Goal: Task Accomplishment & Management: Manage account settings

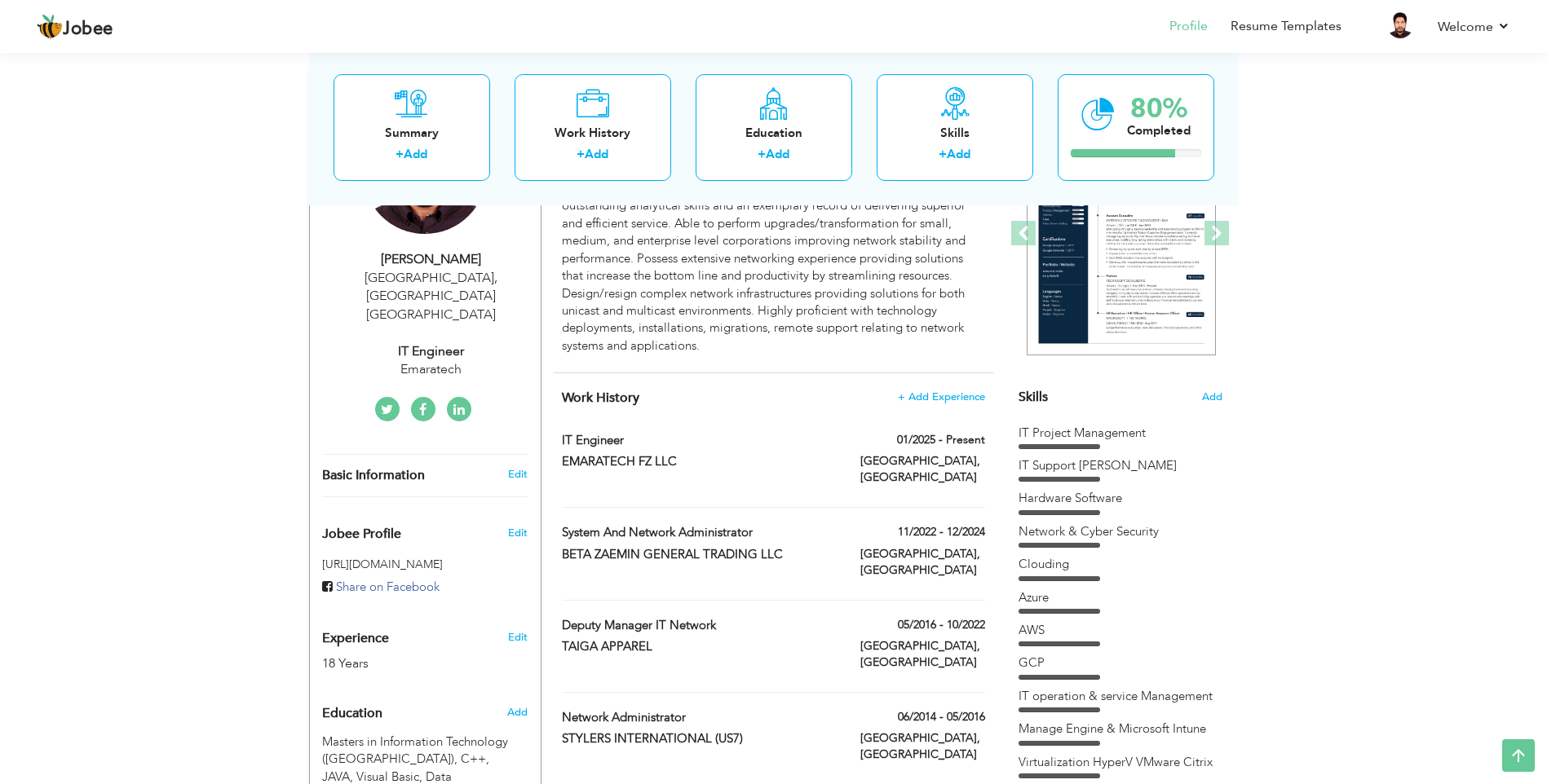
scroll to position [326, 0]
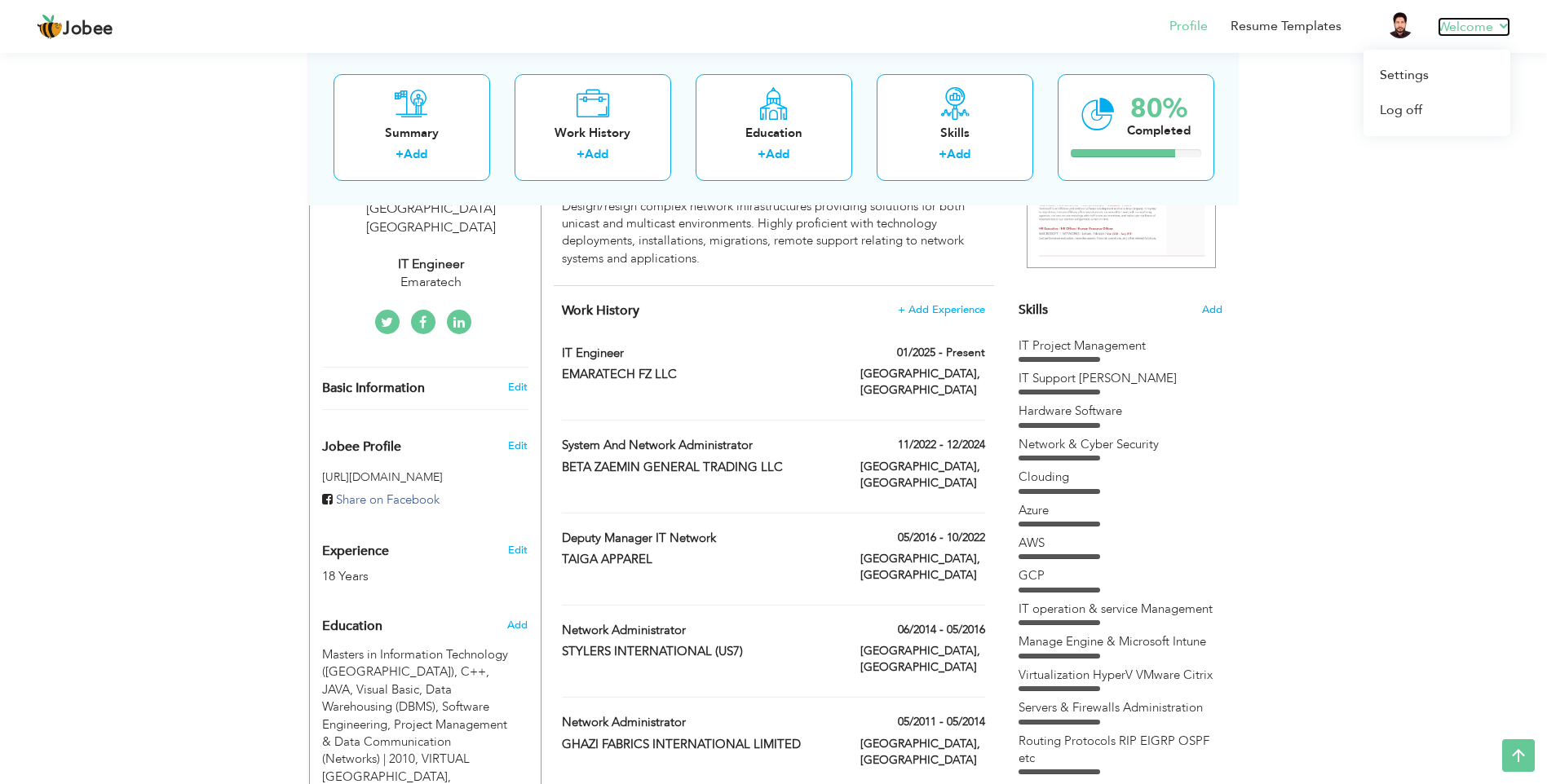
click at [1495, 26] on link "Welcome" at bounding box center [1474, 27] width 72 height 20
click at [1494, 21] on link "Welcome" at bounding box center [1474, 27] width 72 height 20
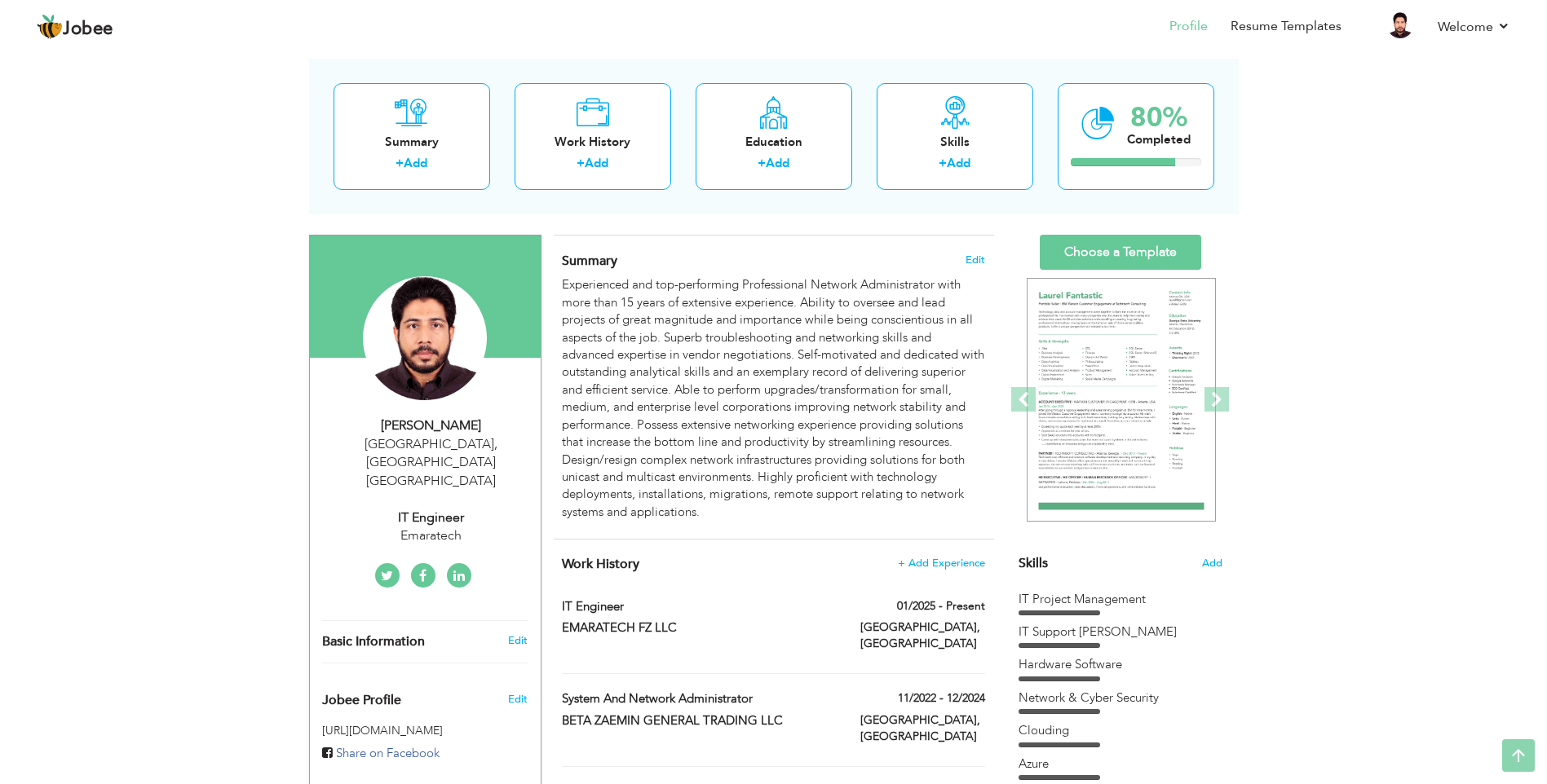
scroll to position [0, 0]
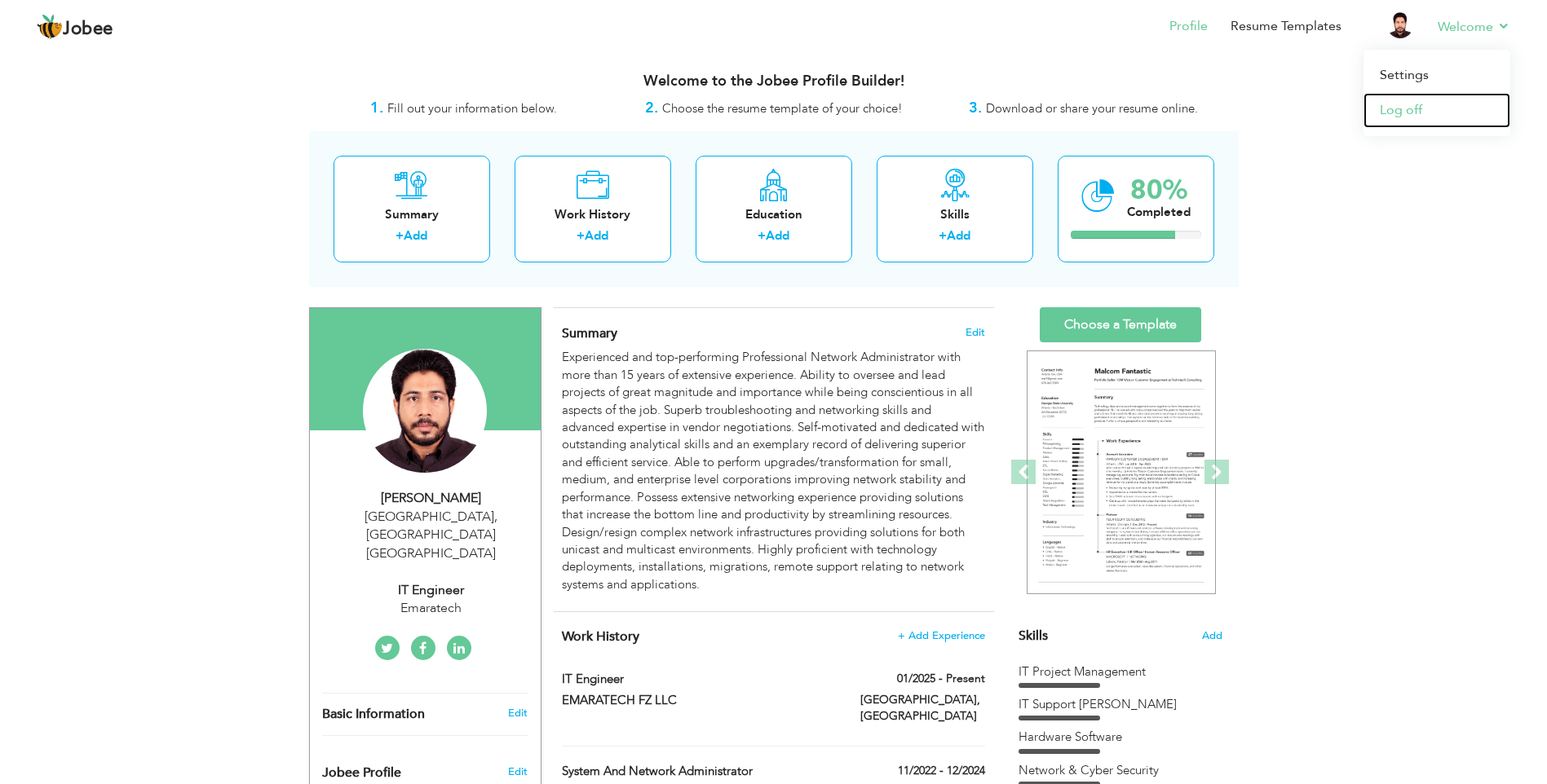
click at [1416, 108] on link "Log off" at bounding box center [1437, 110] width 147 height 35
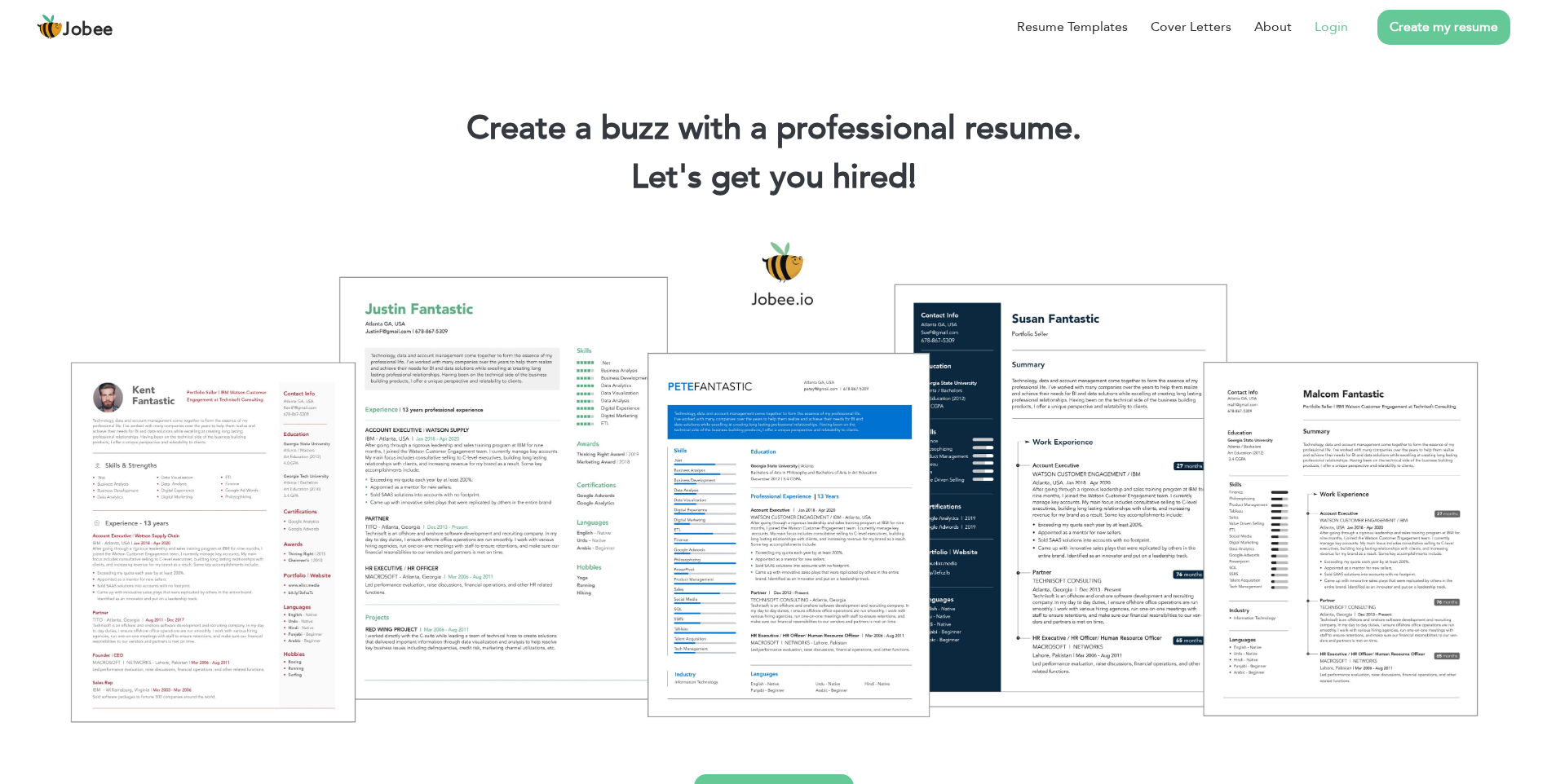
click at [1338, 24] on link "Login" at bounding box center [1331, 27] width 33 height 20
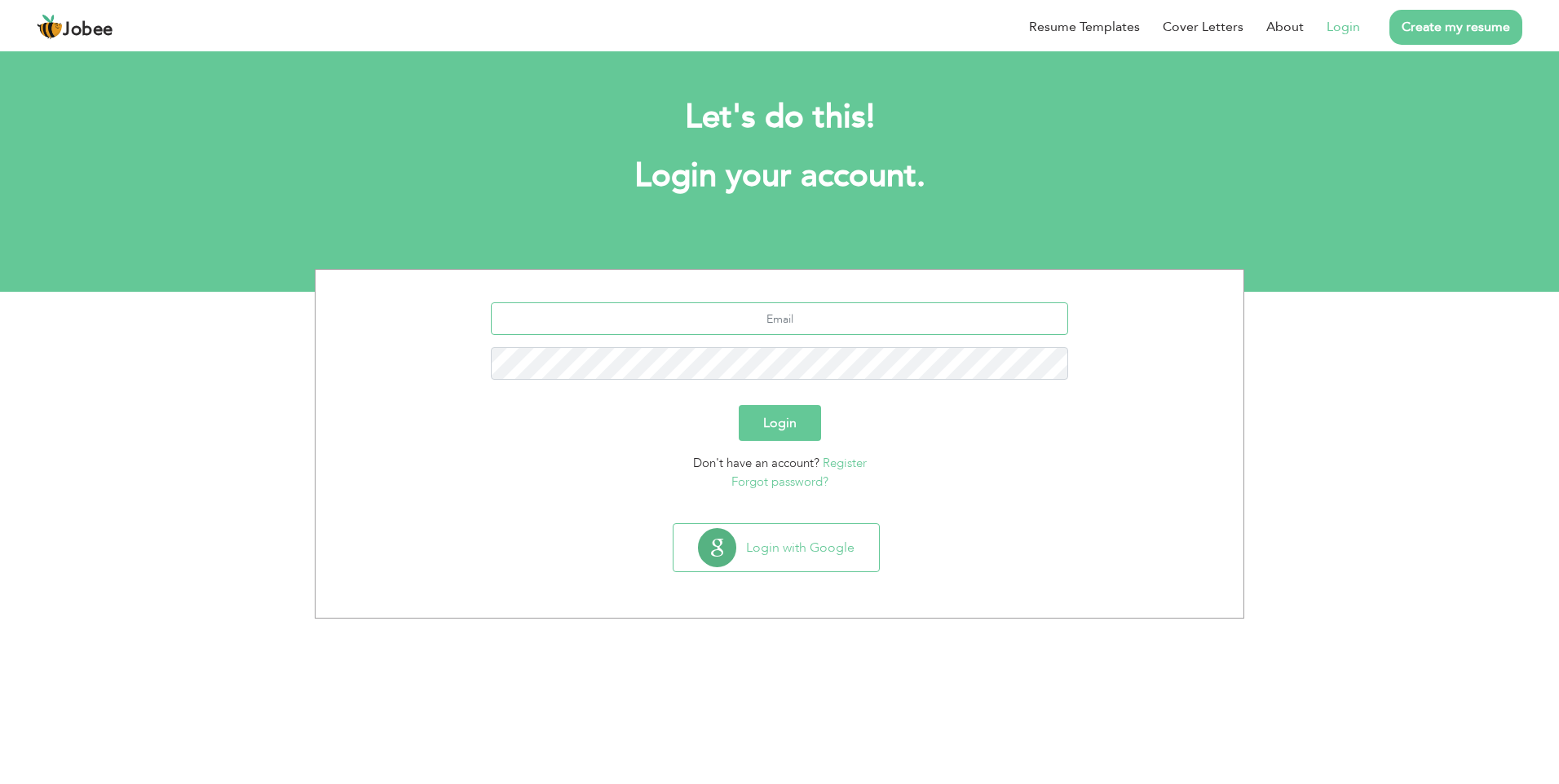
click at [769, 323] on input "text" at bounding box center [780, 318] width 578 height 33
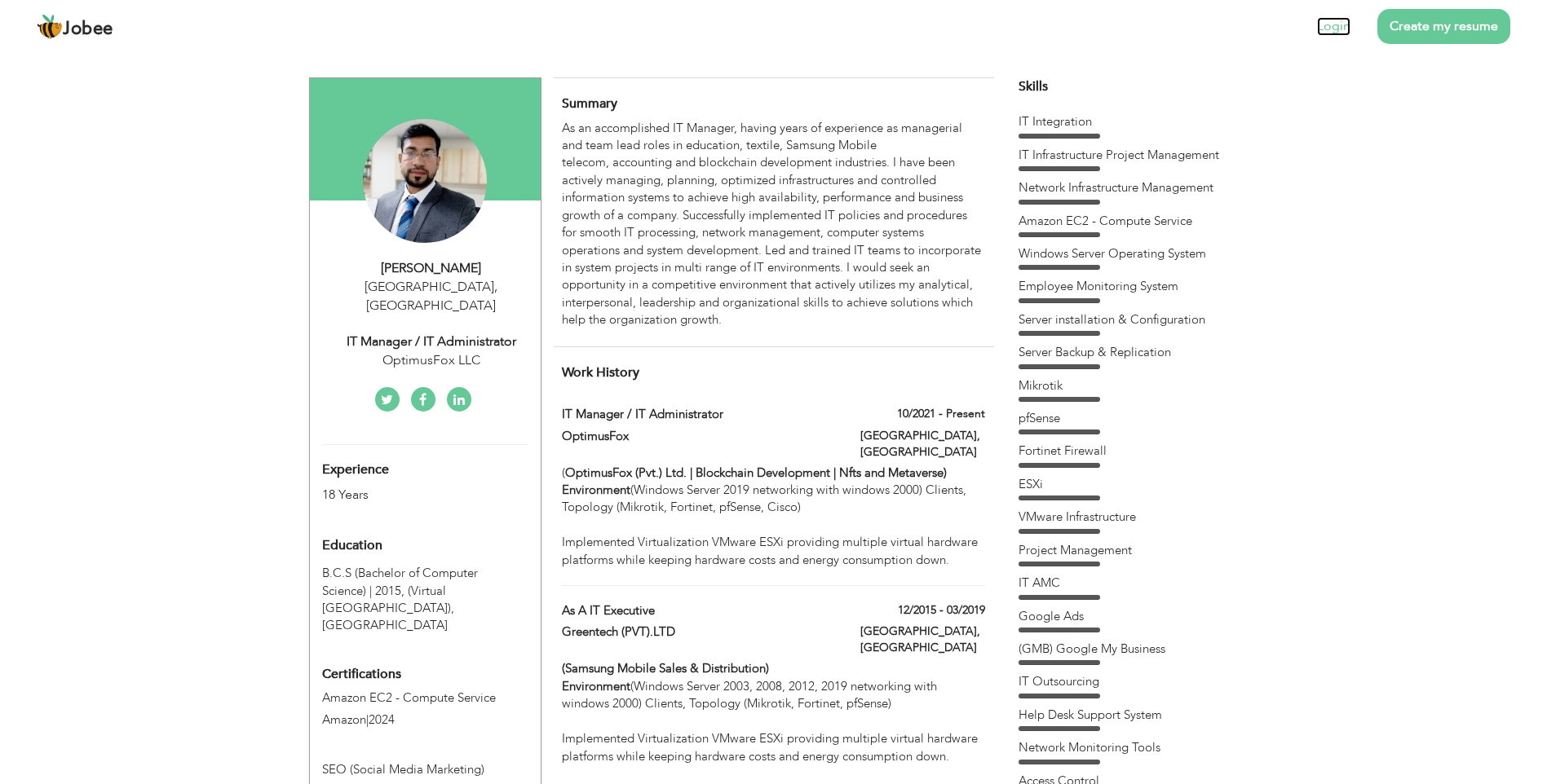
click at [1336, 29] on link "Login" at bounding box center [1333, 26] width 33 height 19
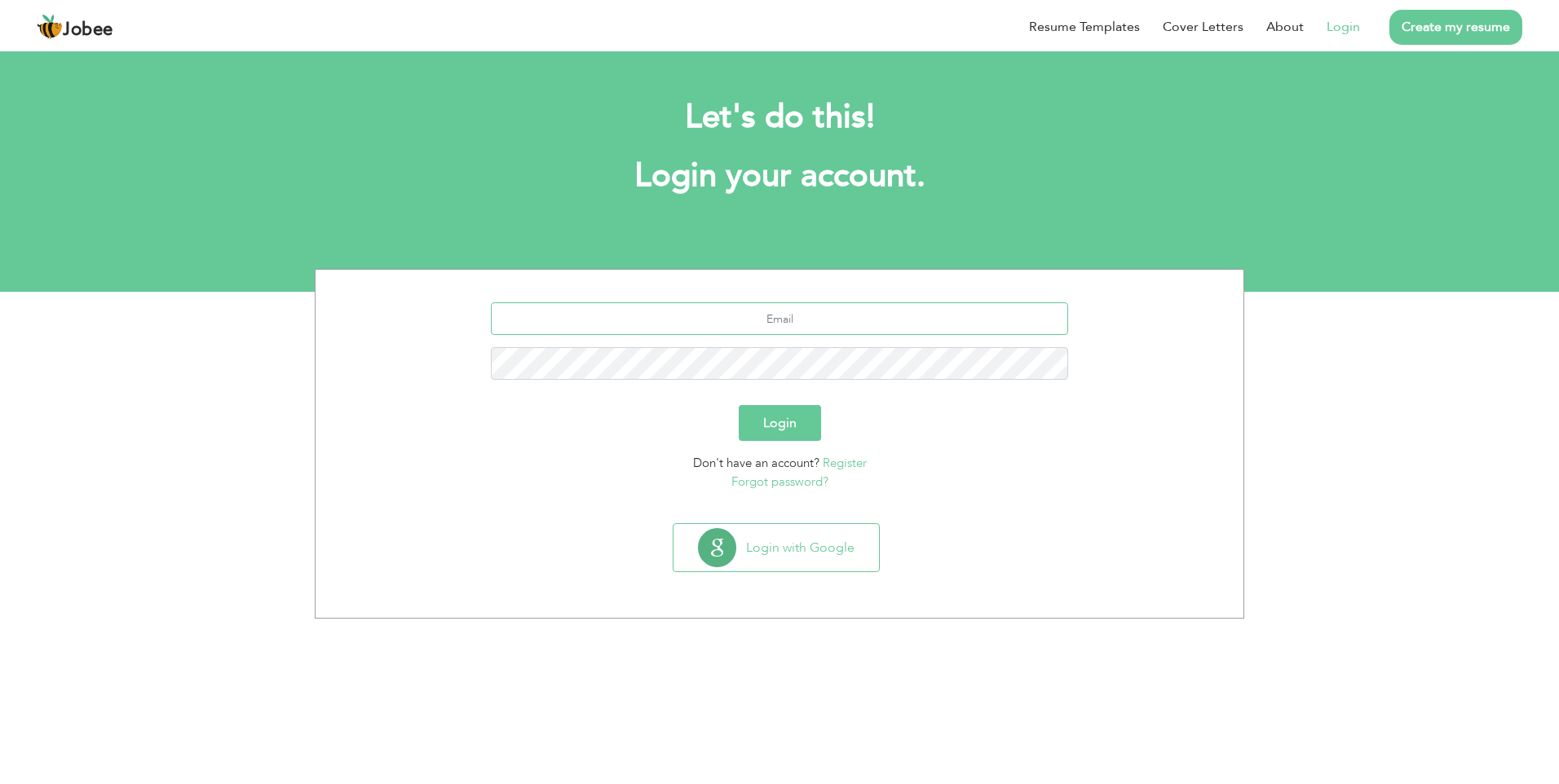
click at [786, 325] on input "text" at bounding box center [780, 318] width 578 height 33
type input "[EMAIL_ADDRESS][DOMAIN_NAME]"
click at [739, 405] on button "Login" at bounding box center [780, 423] width 82 height 36
